Goal: Task Accomplishment & Management: Manage account settings

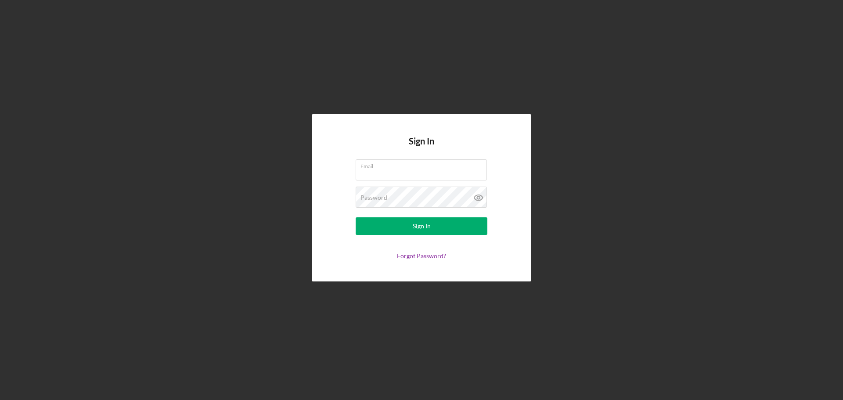
type input "[EMAIL_ADDRESS][DOMAIN_NAME]"
click at [451, 240] on form "Email [EMAIL_ADDRESS][DOMAIN_NAME] Password Sign In Forgot Password?" at bounding box center [422, 209] width 176 height 100
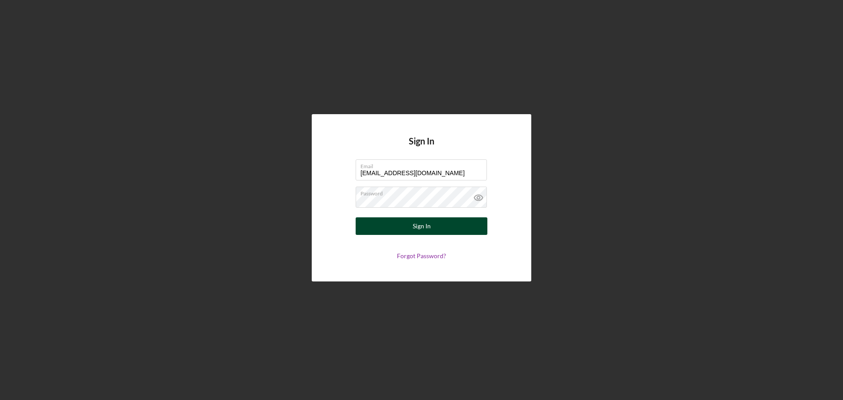
click at [453, 229] on button "Sign In" at bounding box center [422, 226] width 132 height 18
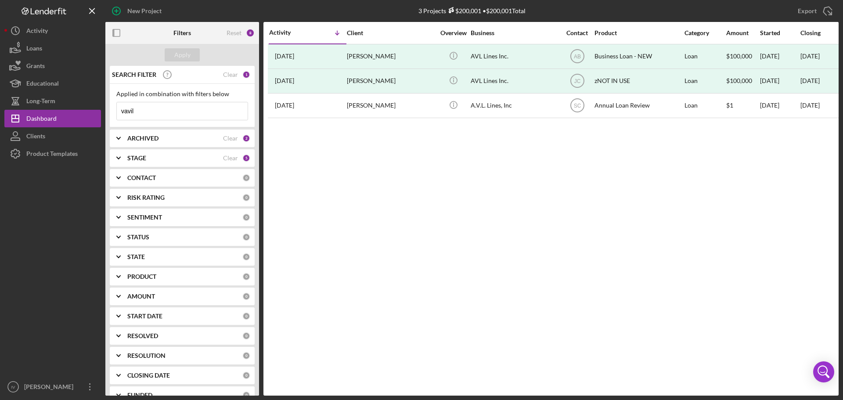
click at [142, 111] on input "vavil" at bounding box center [182, 111] width 131 height 18
drag, startPoint x: 140, startPoint y: 110, endPoint x: 99, endPoint y: 112, distance: 40.9
click at [99, 112] on div "New Project 3 Projects $200,001 • $200,001 Total vavil Export Icon/Export Filte…" at bounding box center [421, 198] width 834 height 396
click at [195, 177] on div "CONTACT" at bounding box center [184, 177] width 115 height 7
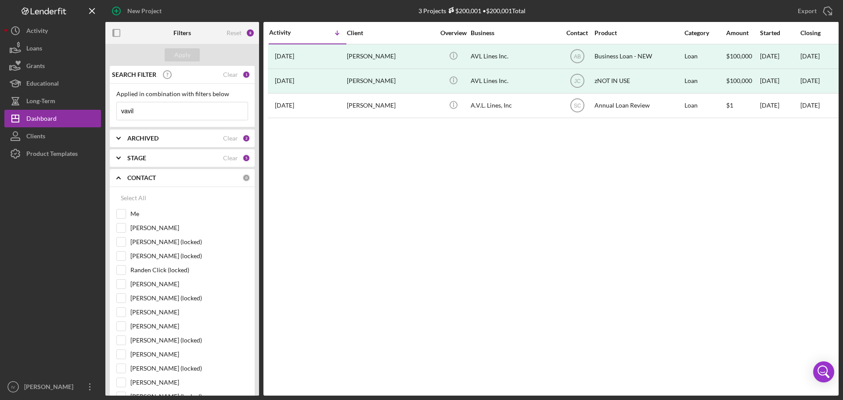
click at [195, 177] on div "CONTACT" at bounding box center [184, 177] width 115 height 7
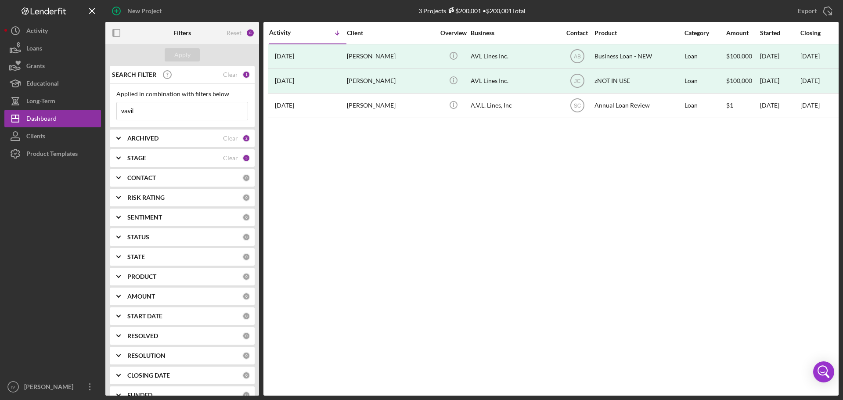
click at [192, 156] on div "STAGE" at bounding box center [175, 158] width 96 height 7
click at [191, 141] on div "ARCHIVED" at bounding box center [175, 138] width 96 height 7
click at [156, 113] on input "vavil" at bounding box center [182, 111] width 131 height 18
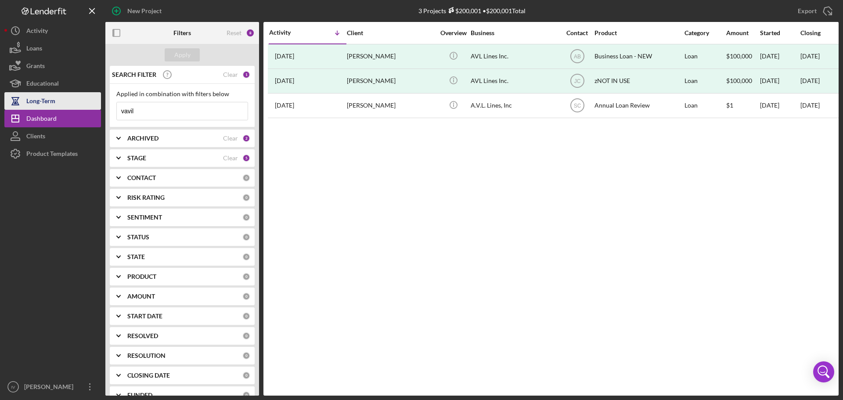
drag, startPoint x: 152, startPoint y: 112, endPoint x: 58, endPoint y: 109, distance: 93.2
click at [58, 110] on div "New Project 3 Projects $200,001 • $200,001 Total vavil Export Icon/Export Filte…" at bounding box center [421, 198] width 834 height 396
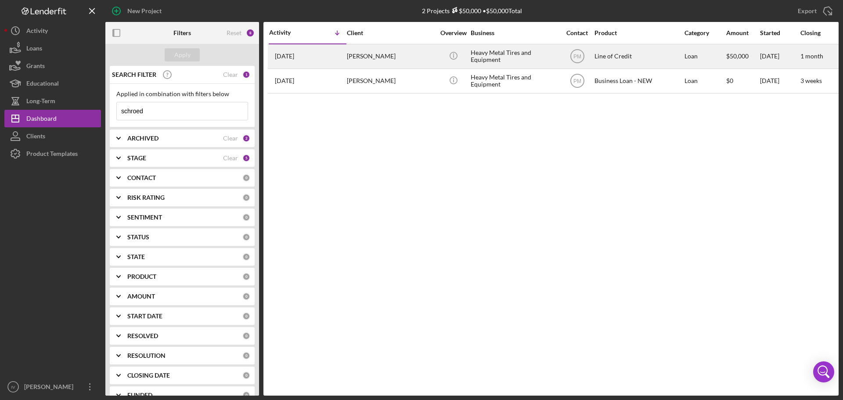
type input "schroed"
click at [387, 58] on div "[PERSON_NAME]" at bounding box center [391, 56] width 88 height 23
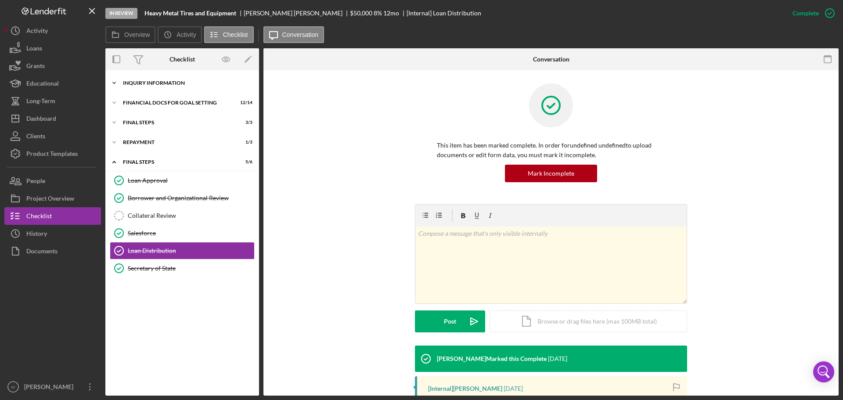
click at [168, 83] on div "INQUIRY INFORMATION" at bounding box center [185, 82] width 125 height 5
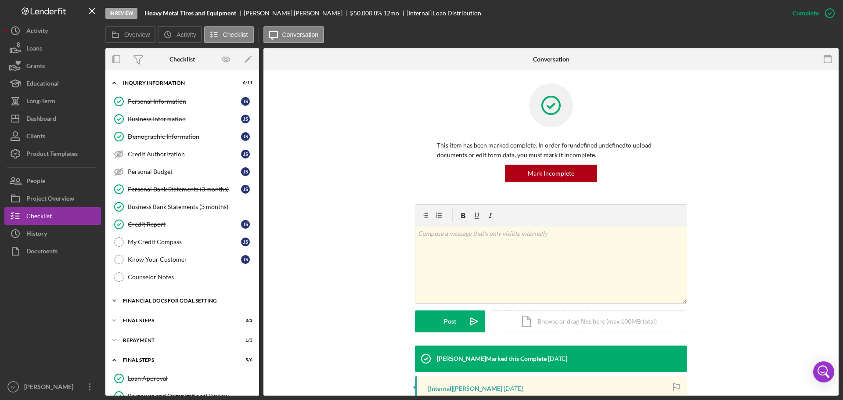
click at [177, 298] on div "Financial Docs for Goal Setting" at bounding box center [185, 300] width 125 height 5
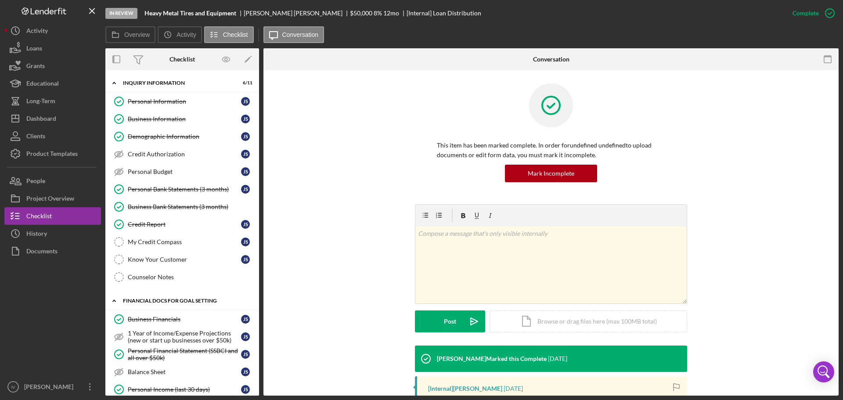
scroll to position [307, 0]
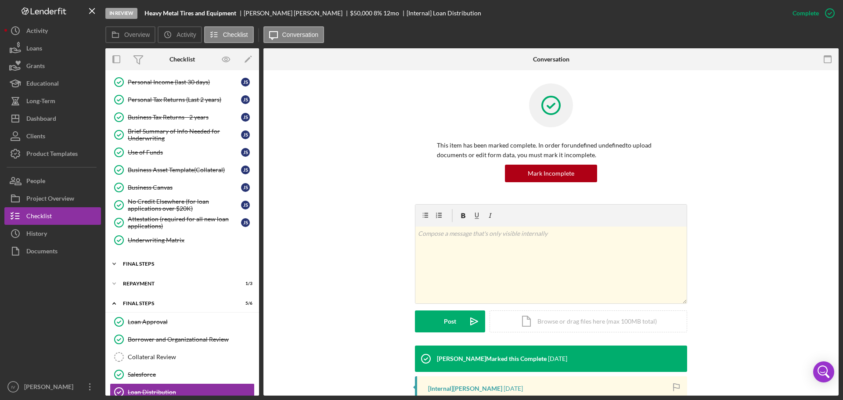
click at [153, 261] on div "Icon/Expander FINAL STEPS 3 / 3" at bounding box center [182, 264] width 154 height 18
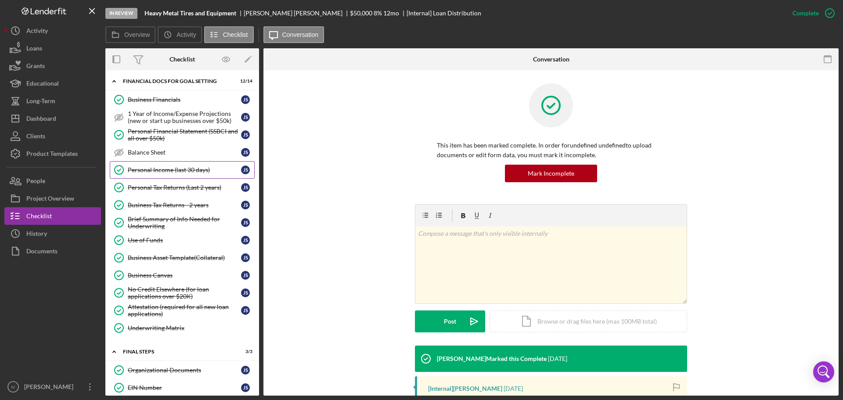
scroll to position [351, 0]
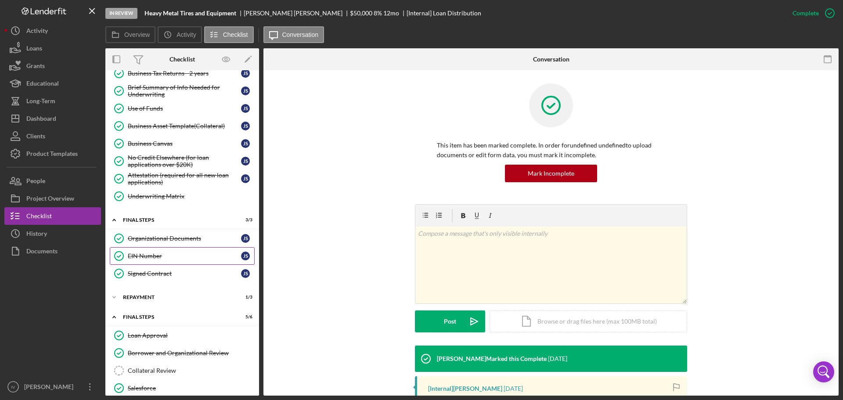
click at [146, 259] on div "EIN Number" at bounding box center [184, 256] width 113 height 7
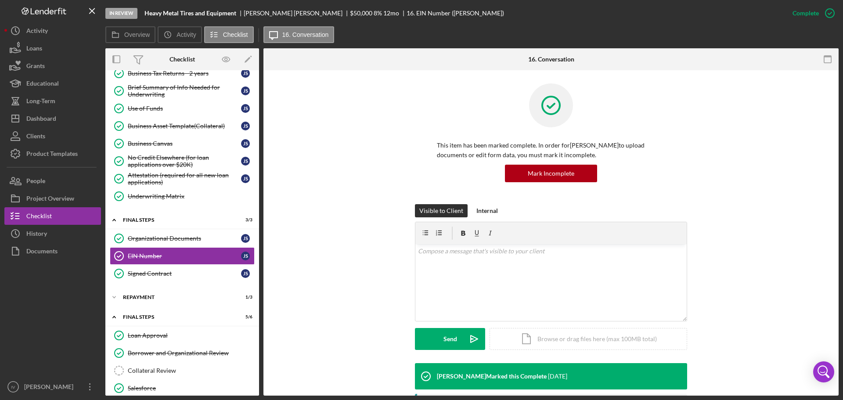
scroll to position [93, 0]
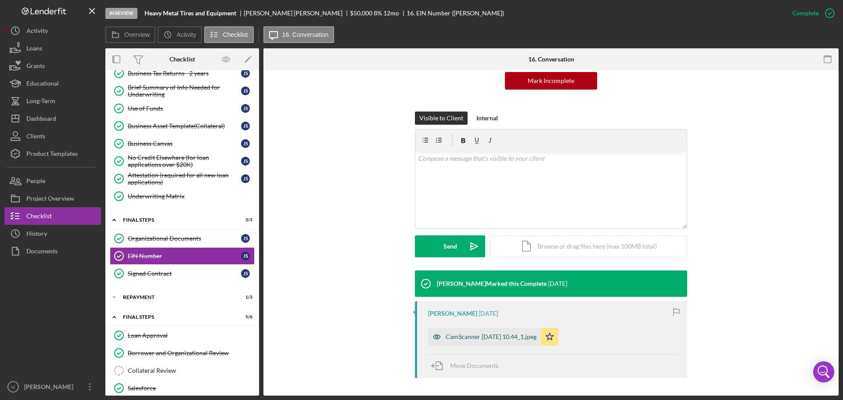
click at [477, 336] on div "CamScanner [DATE] 10.44_1.jpeg" at bounding box center [491, 336] width 91 height 7
